Goal: Task Accomplishment & Management: Complete application form

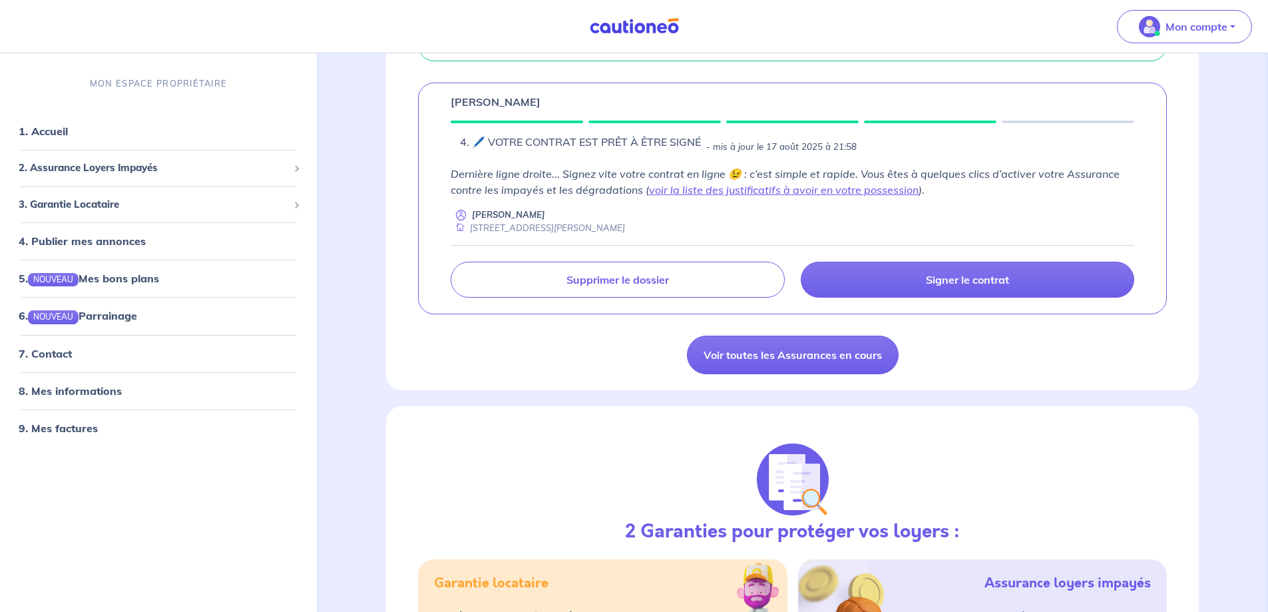
scroll to position [412, 0]
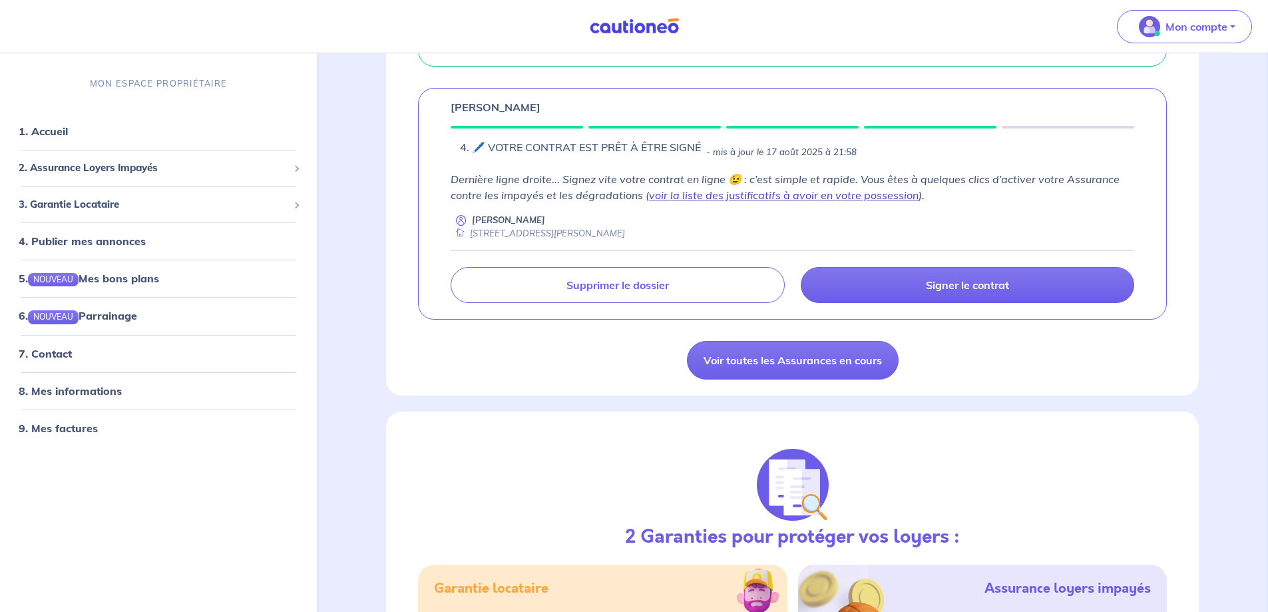
click at [889, 195] on link "voir la liste des justificatifs à avoir en votre possession" at bounding box center [783, 194] width 269 height 13
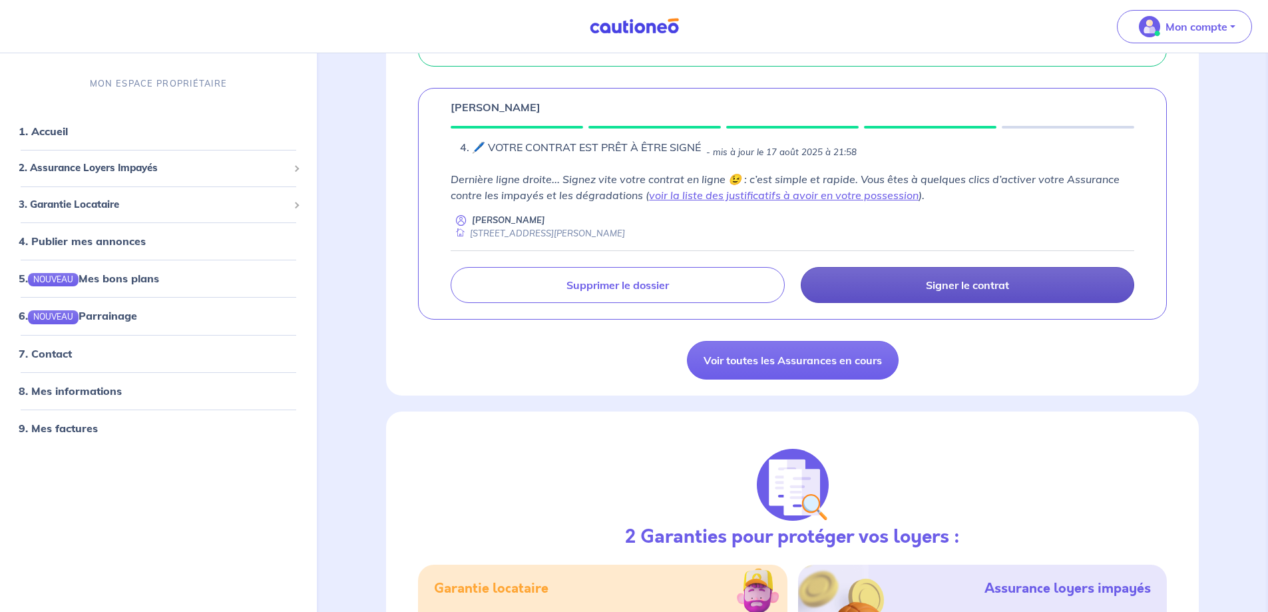
click at [927, 286] on p "Signer le contrat" at bounding box center [967, 284] width 83 height 13
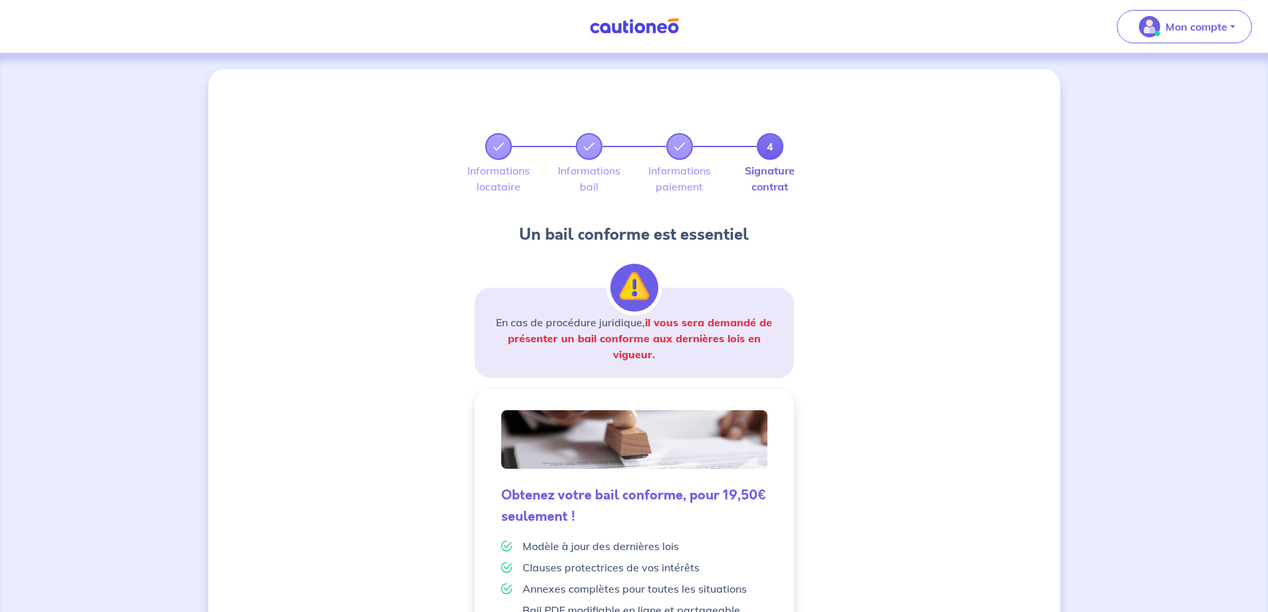
click at [526, 326] on p "En cas de procédure juridique, il vous sera demandé de présenter un bail confor…" at bounding box center [633, 338] width 287 height 48
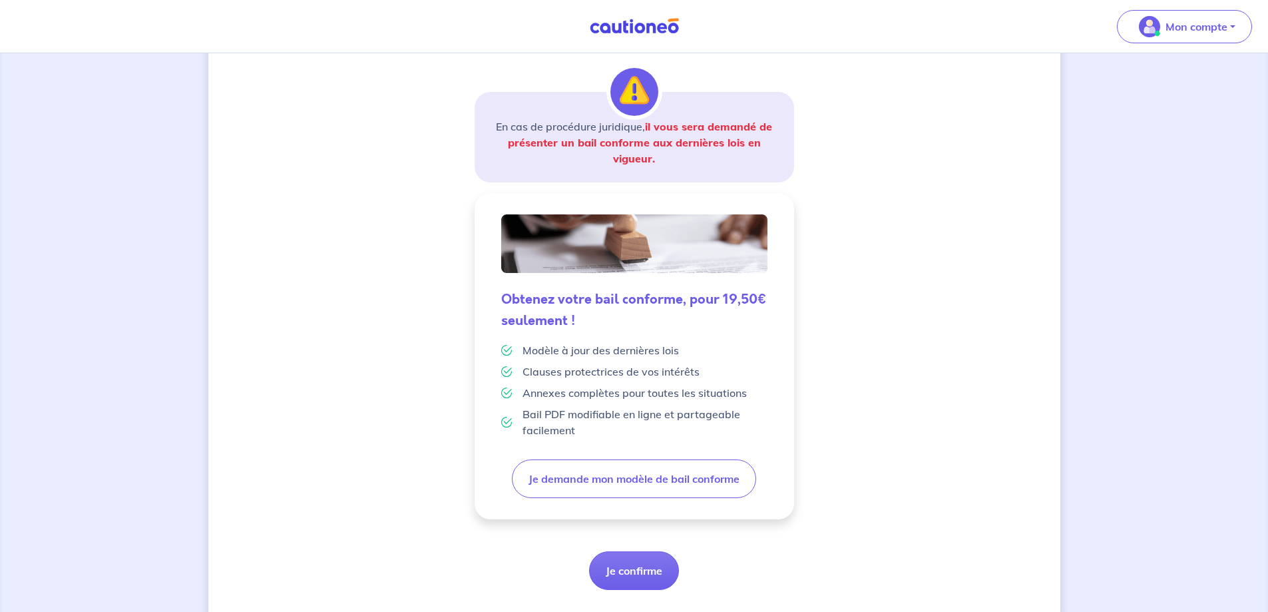
scroll to position [220, 0]
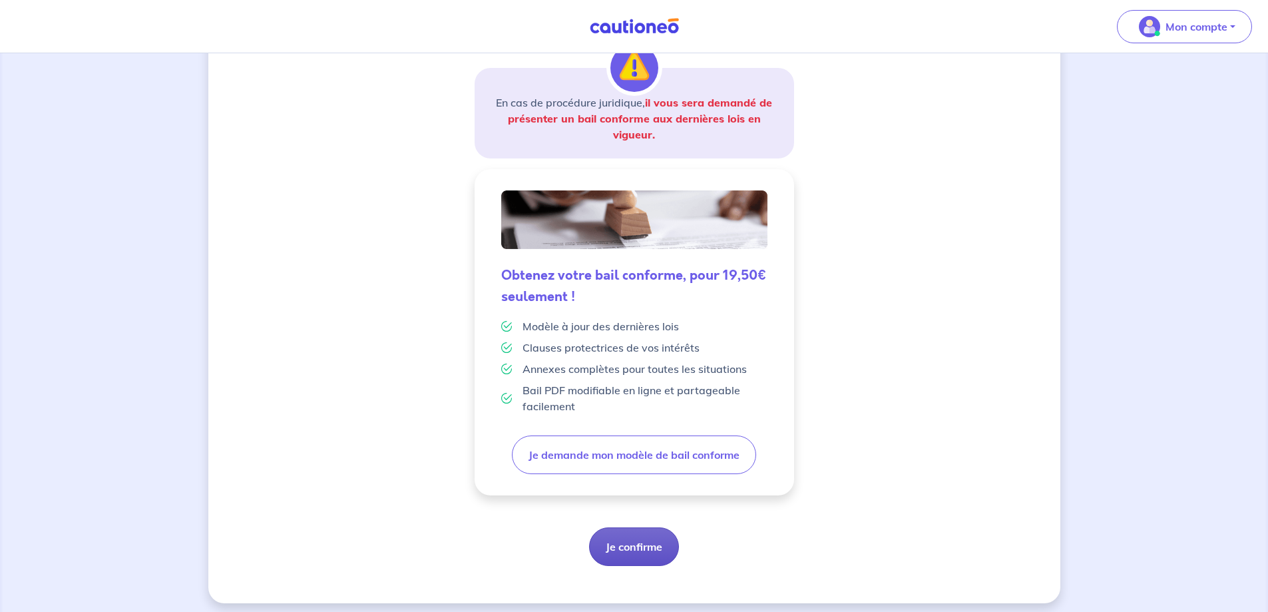
click at [636, 544] on button "Je confirme" at bounding box center [634, 546] width 90 height 39
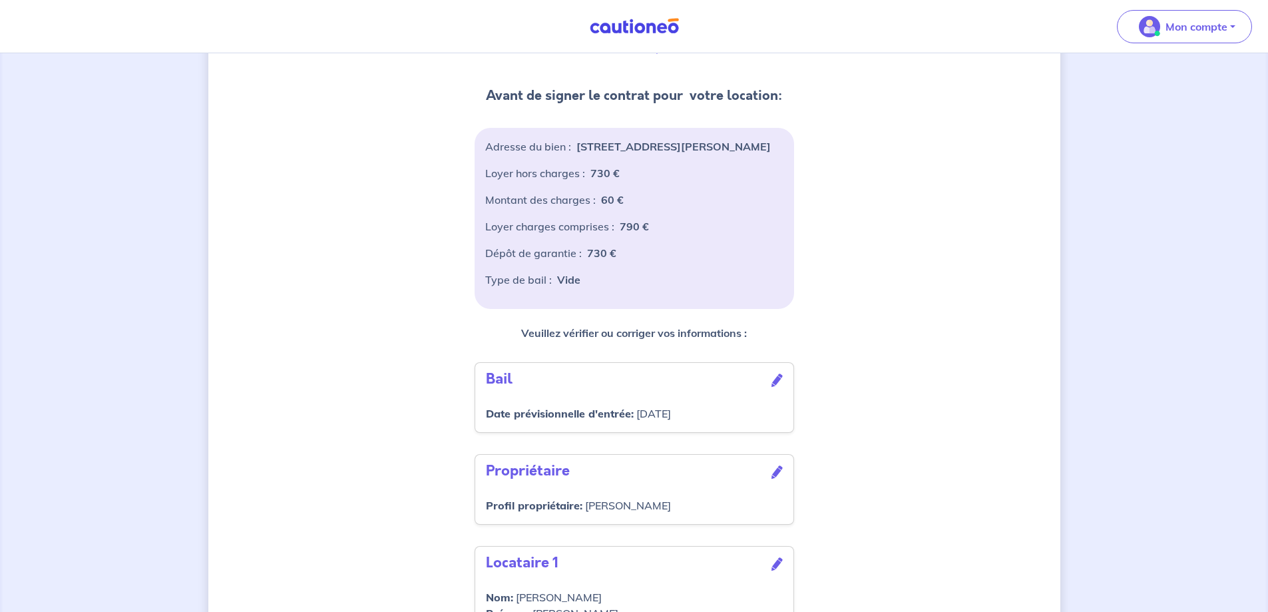
scroll to position [309, 0]
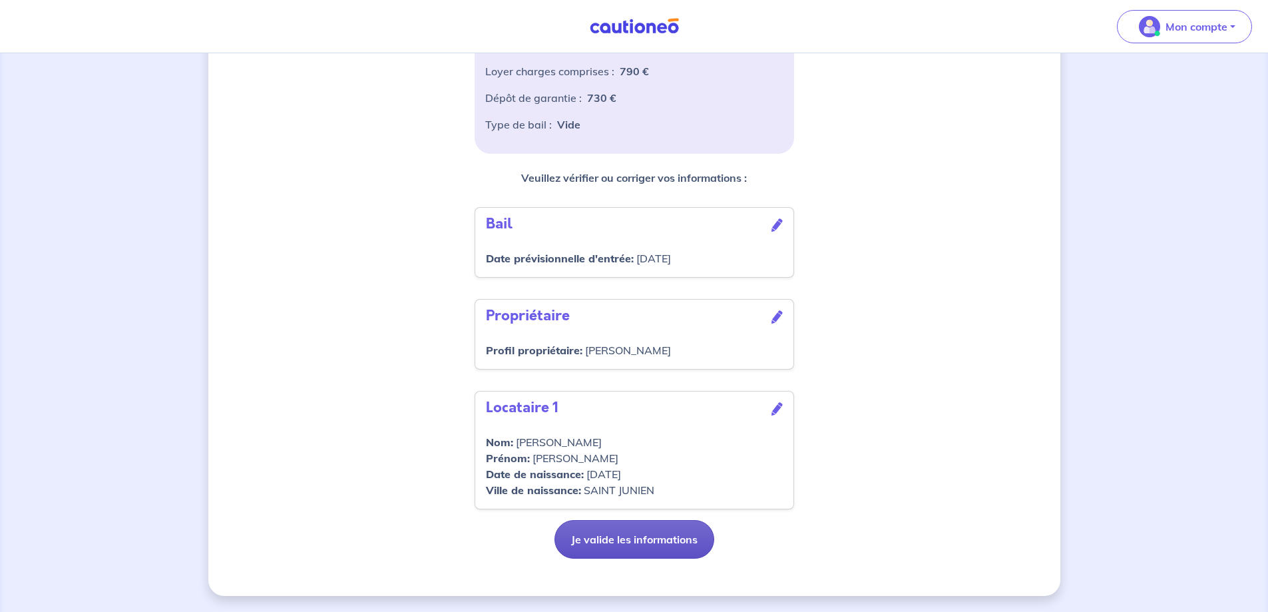
click at [683, 534] on button "Je valide les informations" at bounding box center [634, 539] width 160 height 39
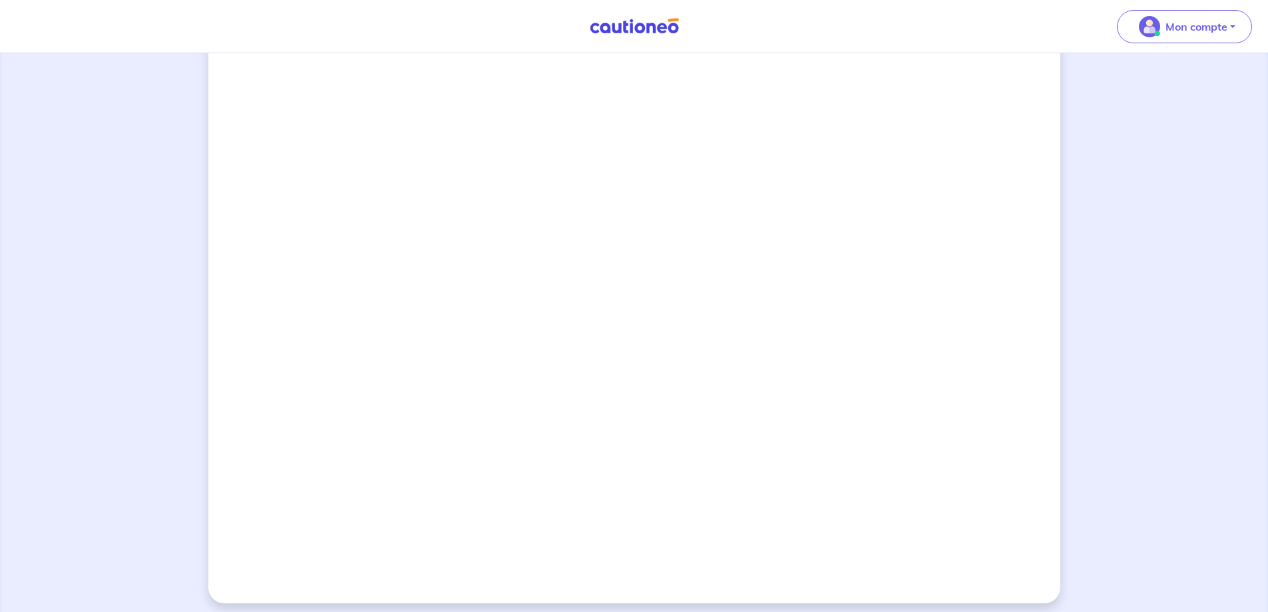
scroll to position [1049, 0]
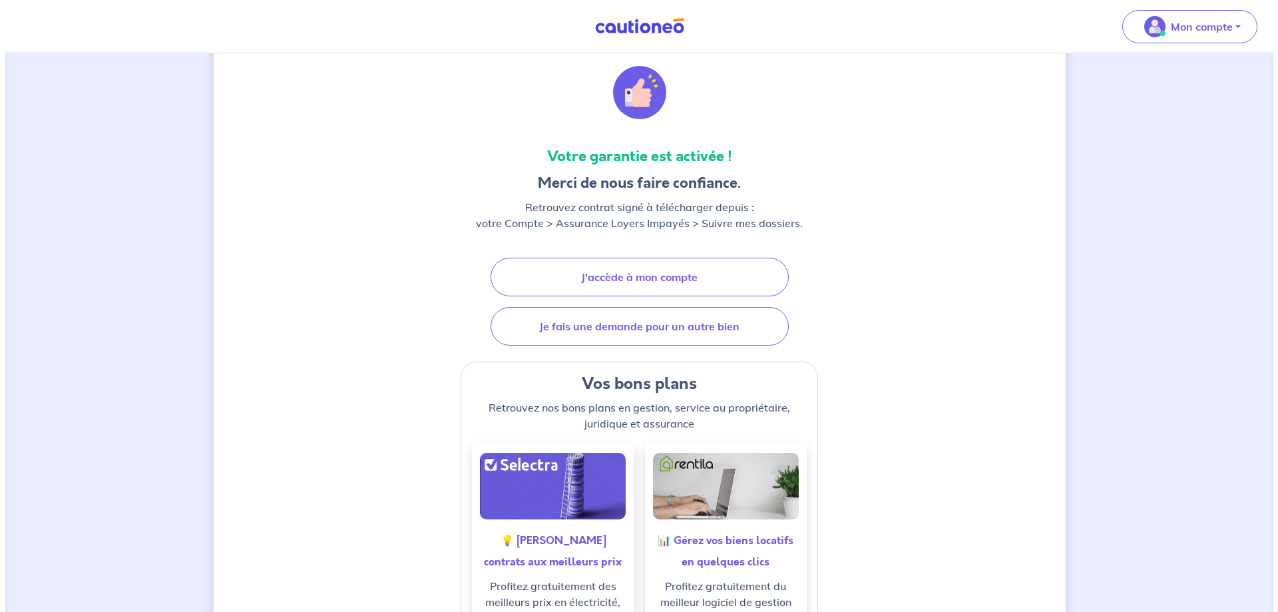
scroll to position [297, 0]
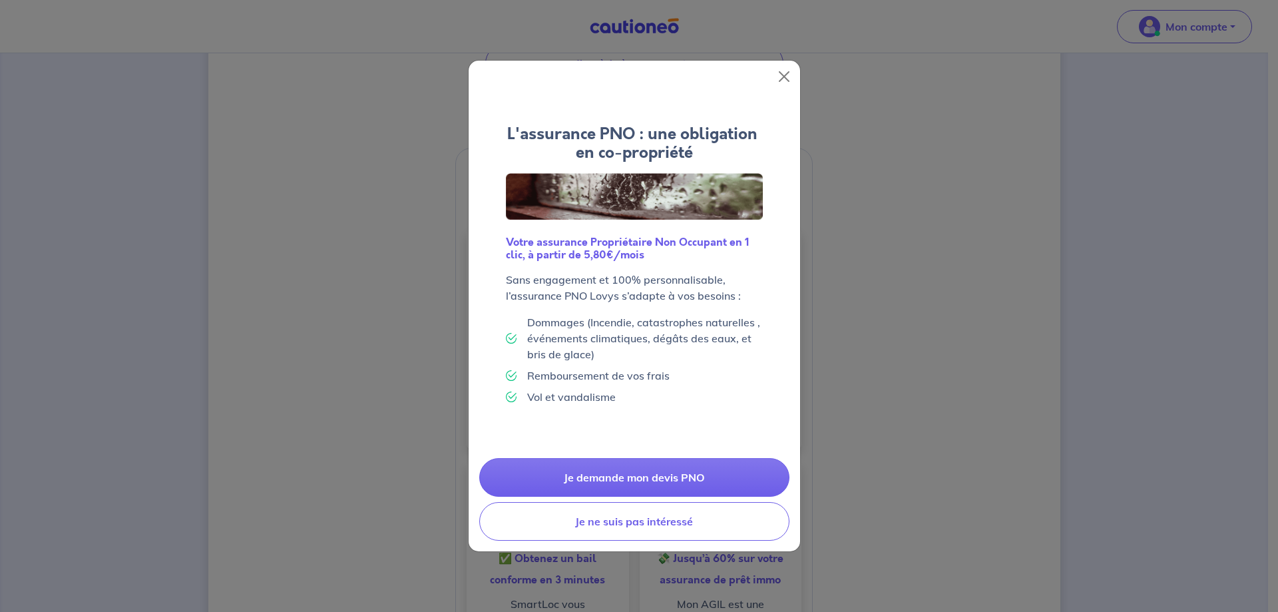
drag, startPoint x: 1271, startPoint y: 214, endPoint x: 1277, endPoint y: 500, distance: 286.2
click at [1267, 500] on html "Mon compte Me déconnecter Votre garantie est activée ! Merci de nous faire conf…" at bounding box center [639, 301] width 1278 height 1197
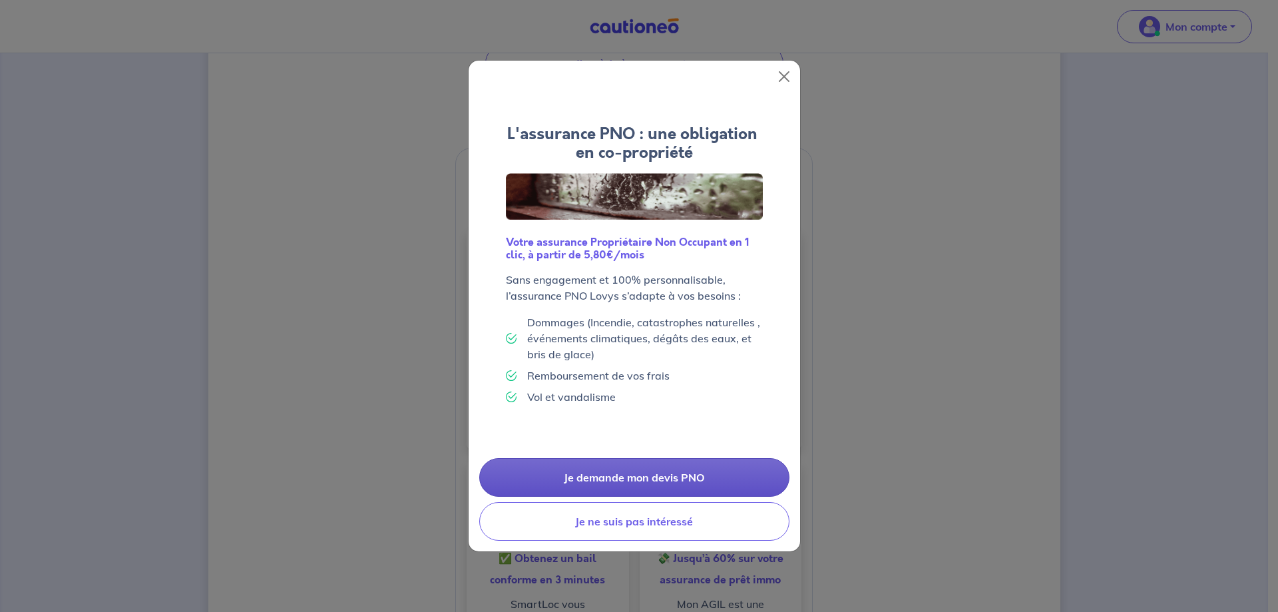
click at [665, 476] on link "Je demande mon devis PNO" at bounding box center [634, 477] width 310 height 39
